Goal: Find specific page/section: Find specific page/section

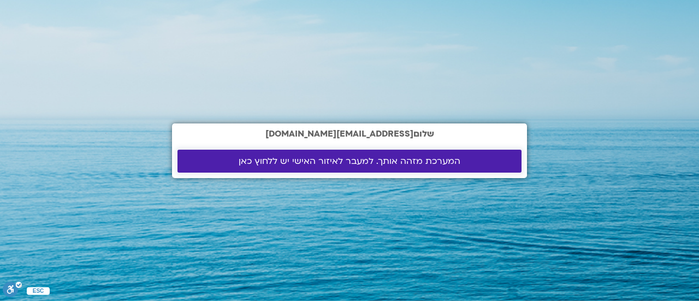
click at [249, 163] on span "המערכת מזהה אותך. למעבר לאיזור האישי יש ללחוץ כאן" at bounding box center [350, 161] width 222 height 10
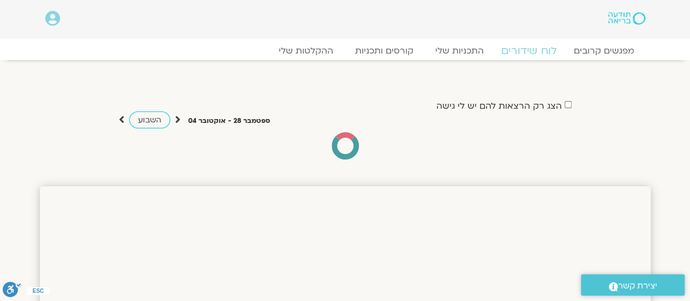
click at [540, 51] on link "לוח שידורים" at bounding box center [529, 50] width 82 height 13
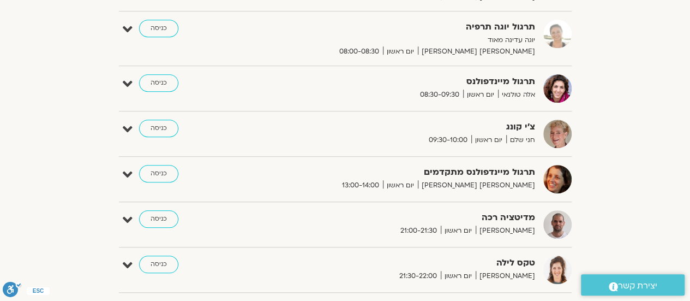
scroll to position [310, 0]
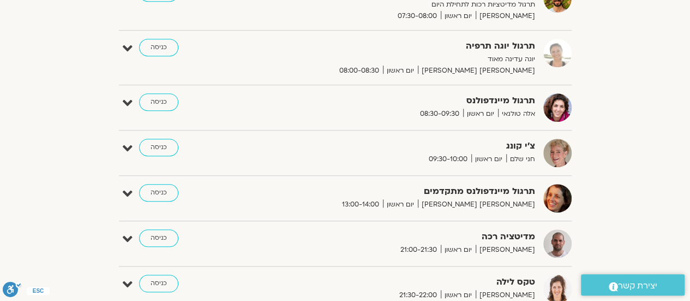
drag, startPoint x: 0, startPoint y: 0, endPoint x: 686, endPoint y: 7, distance: 685.6
click at [170, 140] on link "כניסה" at bounding box center [158, 147] width 39 height 17
